Goal: Transaction & Acquisition: Purchase product/service

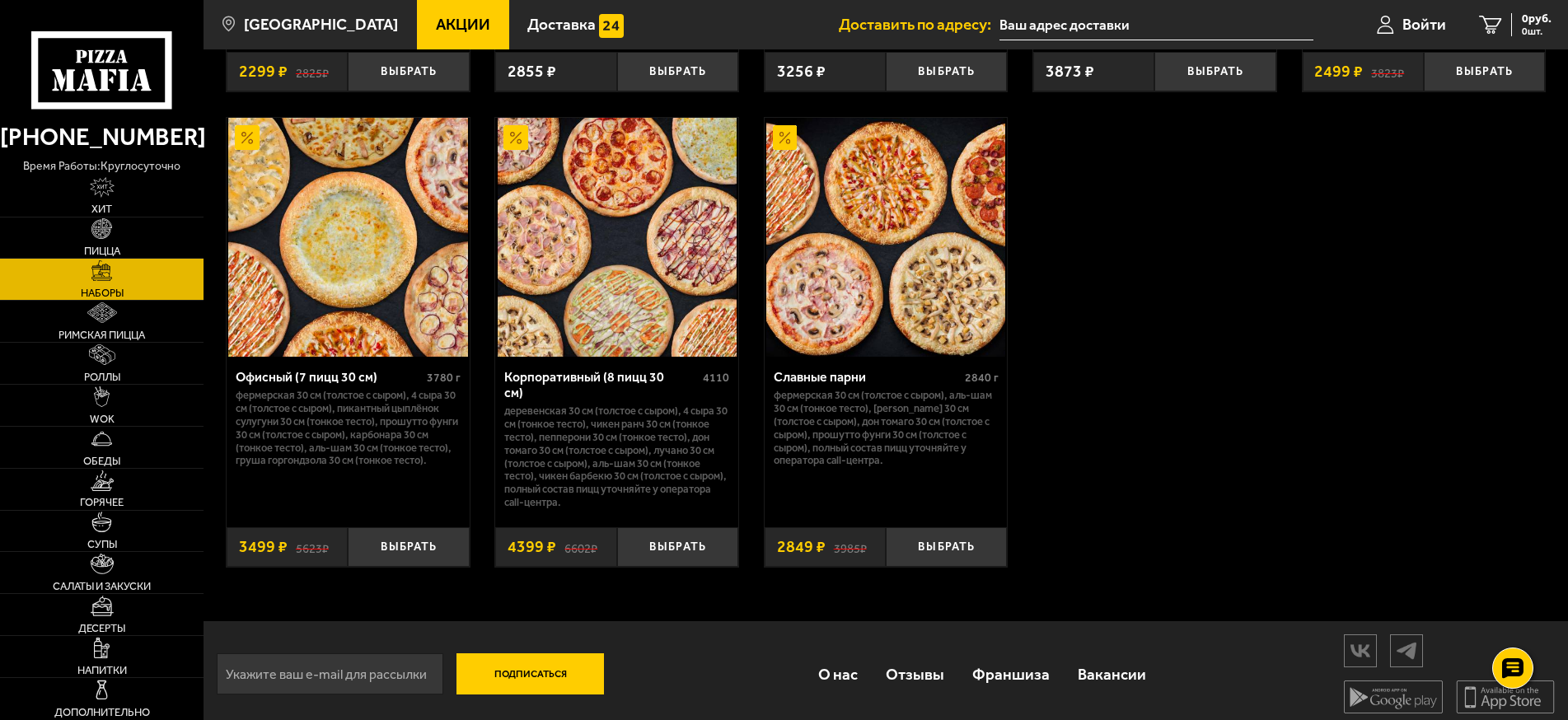
scroll to position [2560, 0]
click at [107, 82] on use at bounding box center [105, 80] width 11 height 21
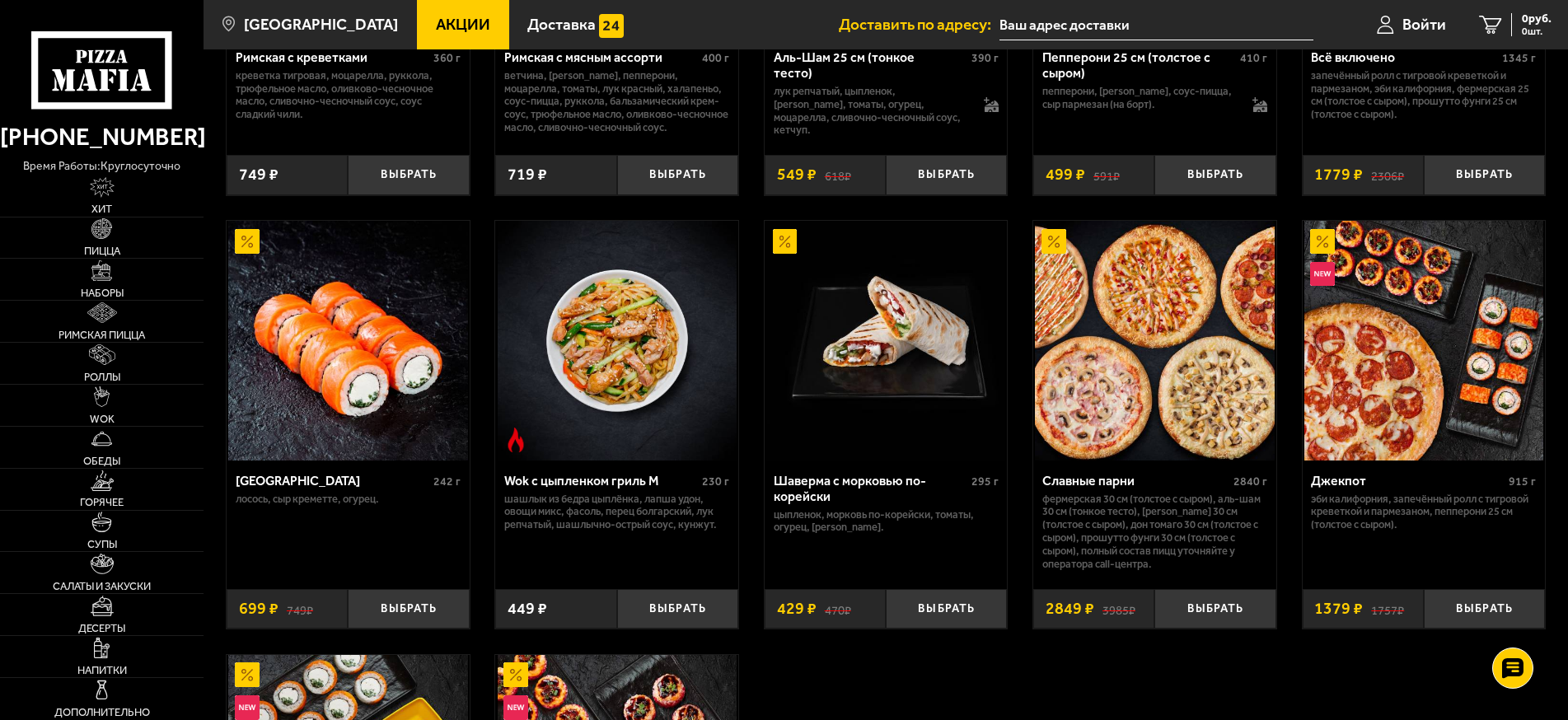
scroll to position [1889, 0]
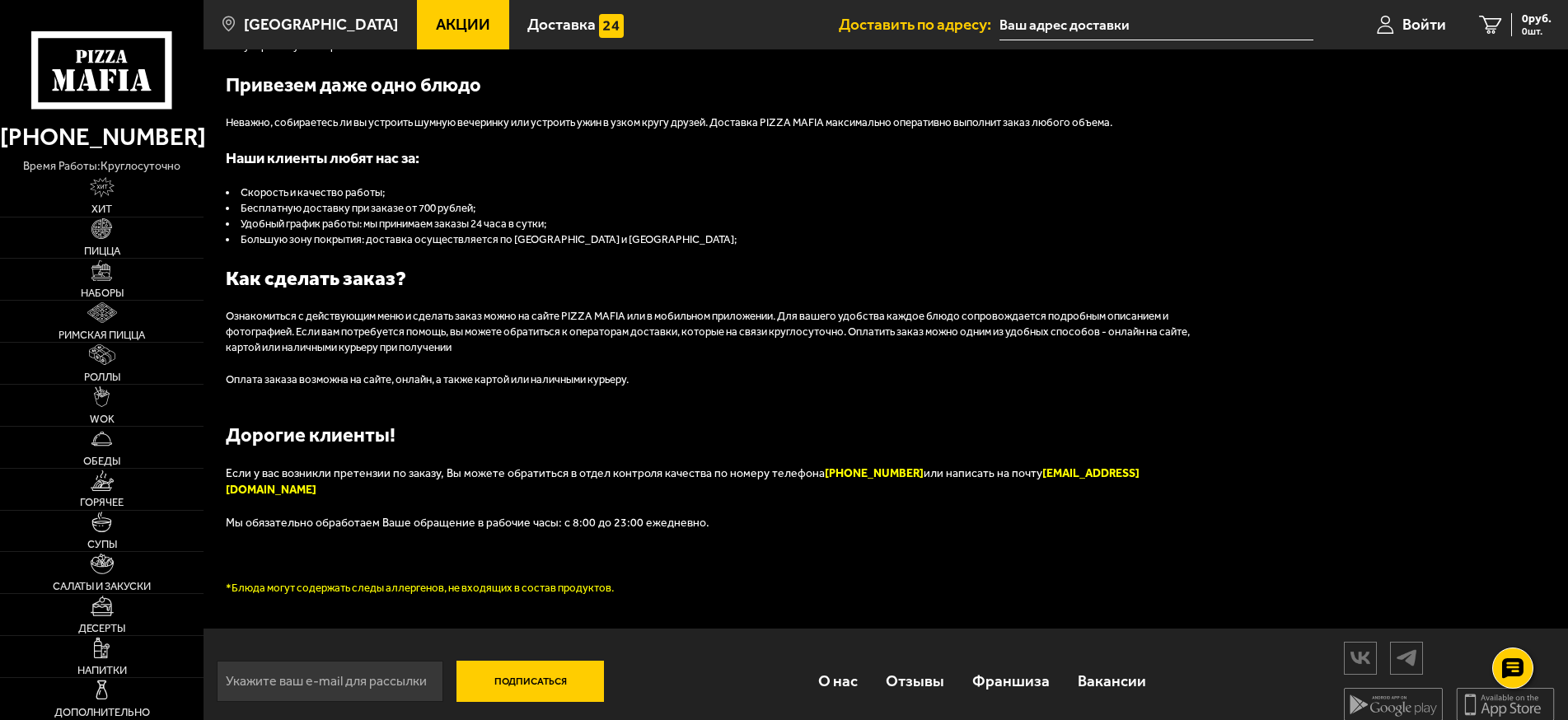
click at [174, 719] on li "Дополнительно" at bounding box center [101, 699] width 204 height 42
click at [129, 488] on link "Горячее" at bounding box center [101, 489] width 204 height 41
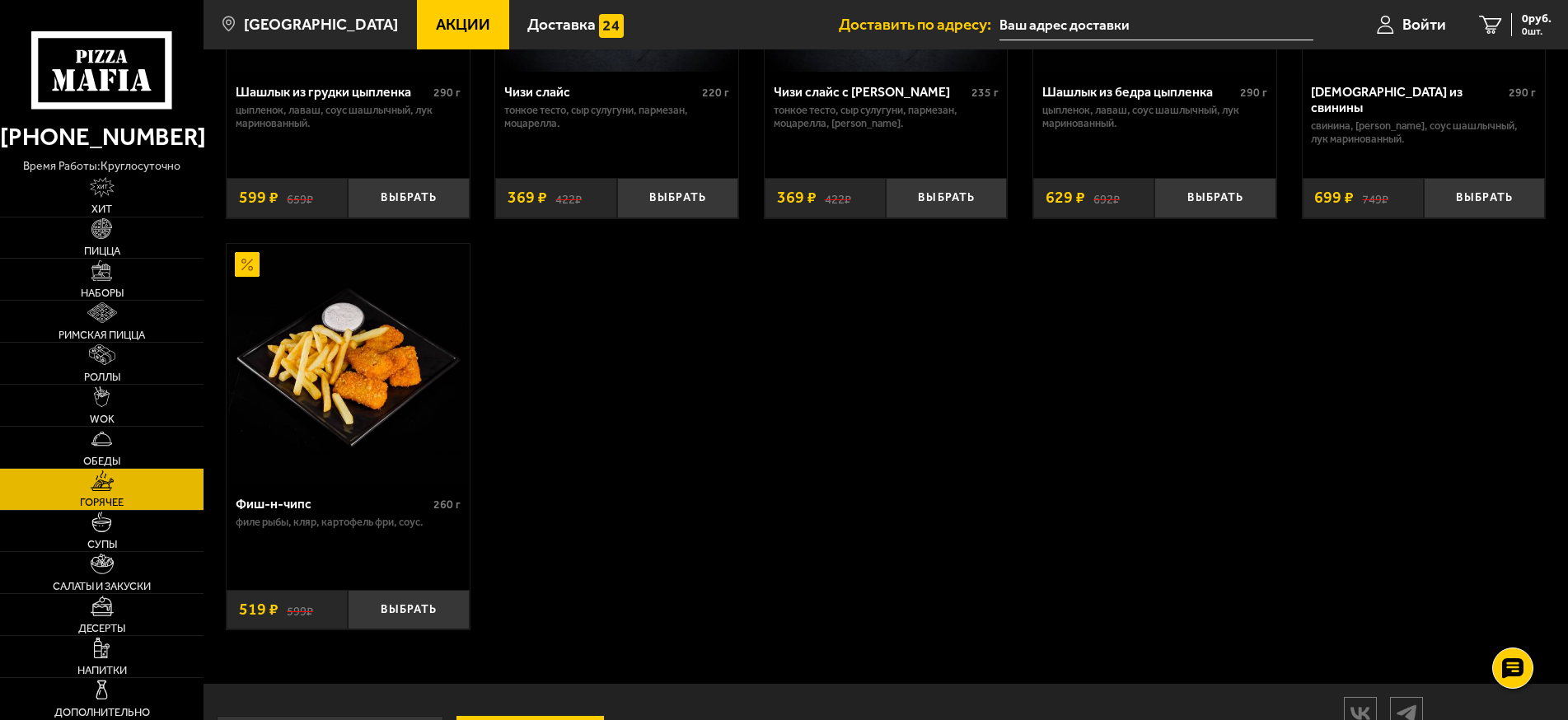
scroll to position [1321, 0]
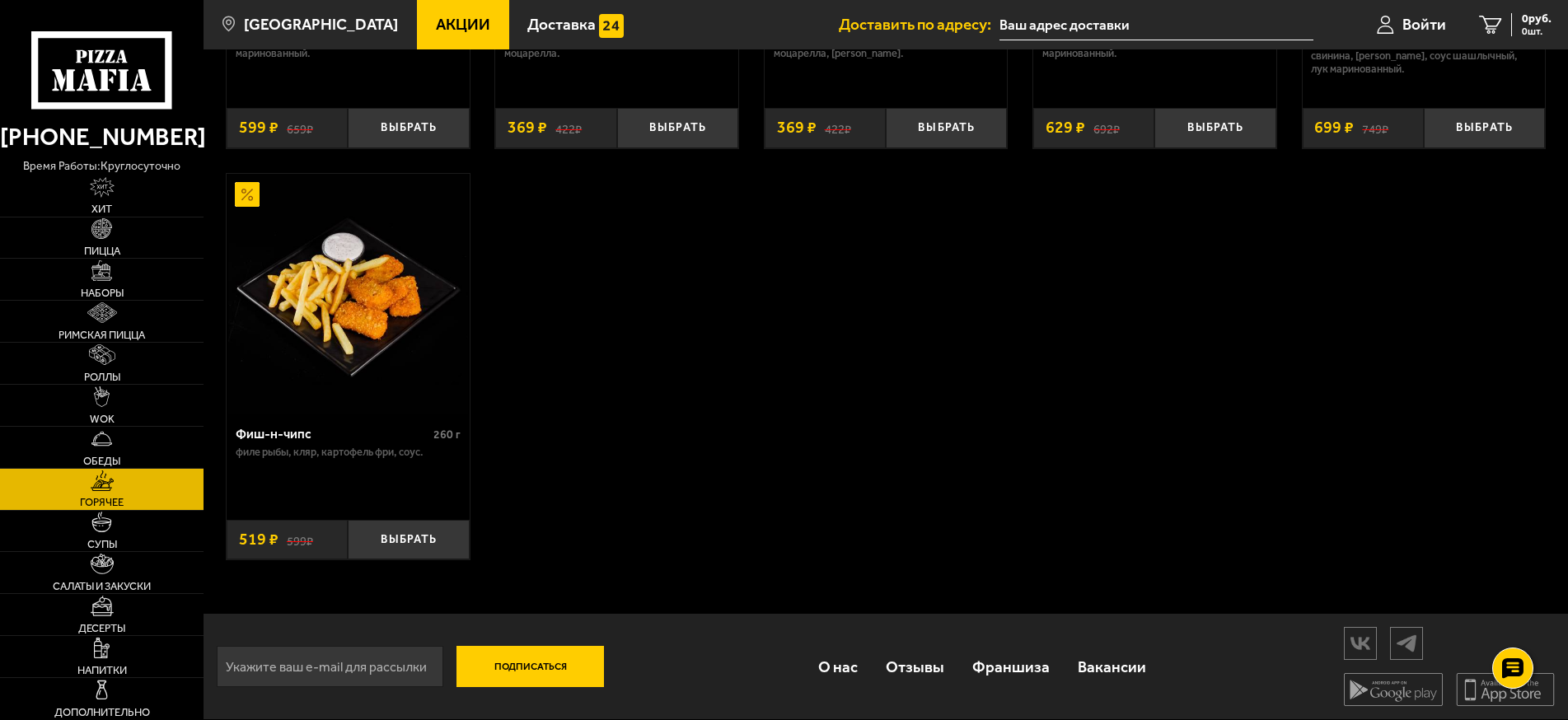
click at [128, 73] on icon at bounding box center [101, 70] width 141 height 78
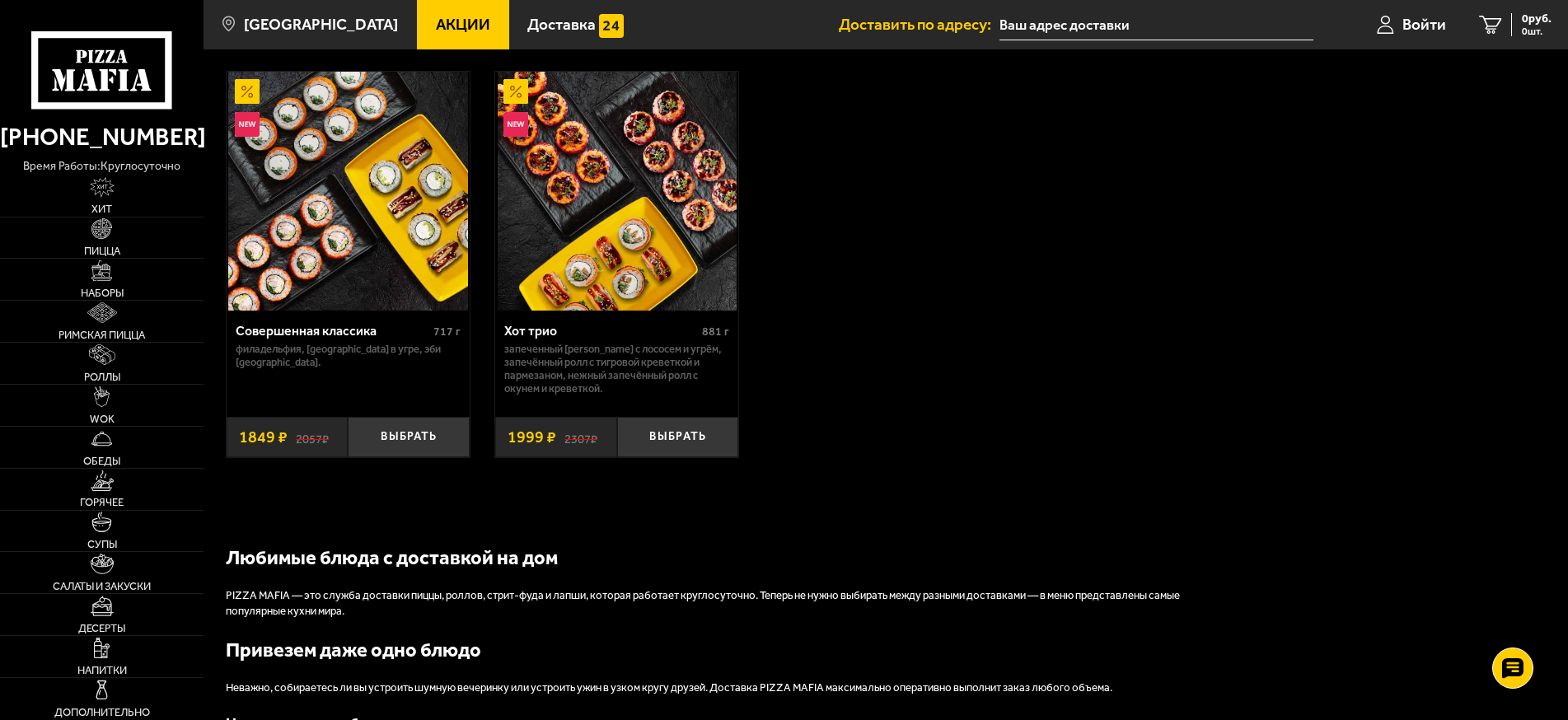
scroll to position [1889, 0]
